Goal: Information Seeking & Learning: Learn about a topic

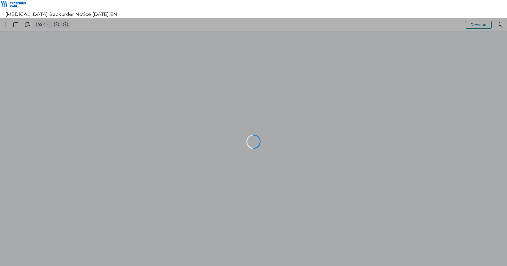
type input "111"
